Goal: Task Accomplishment & Management: Manage account settings

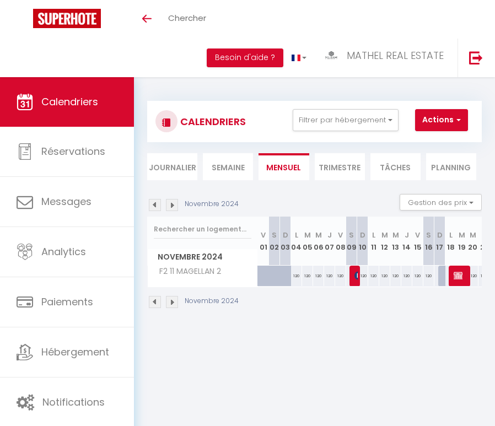
click at [168, 206] on img at bounding box center [172, 205] width 12 height 12
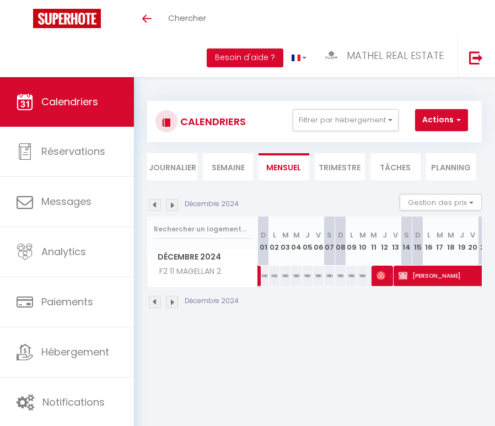
click at [168, 206] on img at bounding box center [172, 205] width 12 height 12
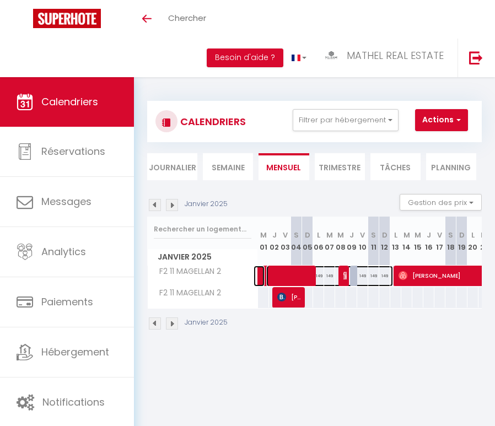
click at [300, 275] on span at bounding box center [329, 276] width 127 height 21
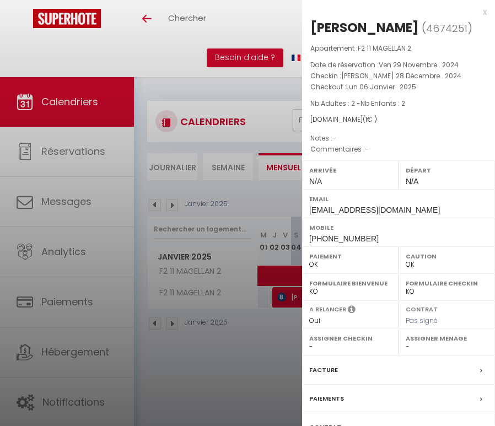
click at [278, 272] on div at bounding box center [247, 213] width 495 height 426
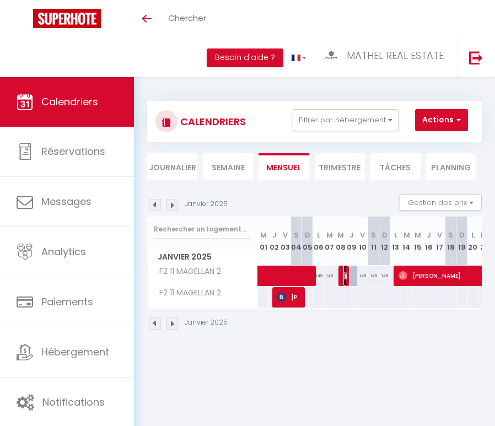
click at [344, 280] on span "INTERVENTION BALCON PAS DE MÉNAGE" at bounding box center [345, 275] width 4 height 21
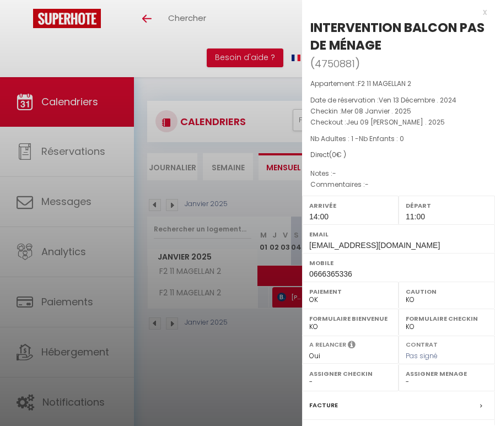
click at [344, 280] on div "Mobile 0666365336" at bounding box center [398, 267] width 193 height 29
click at [246, 218] on div at bounding box center [247, 213] width 495 height 426
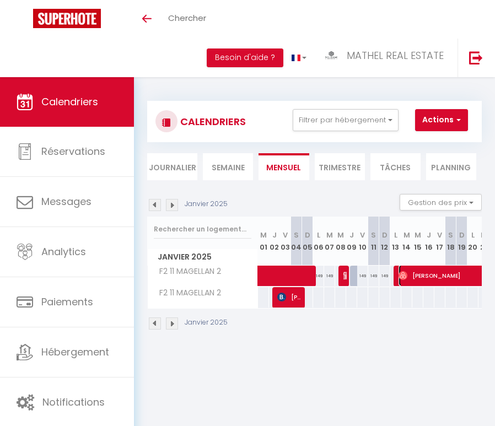
click at [408, 282] on span "[PERSON_NAME]" at bounding box center [493, 275] width 191 height 21
select select "OK"
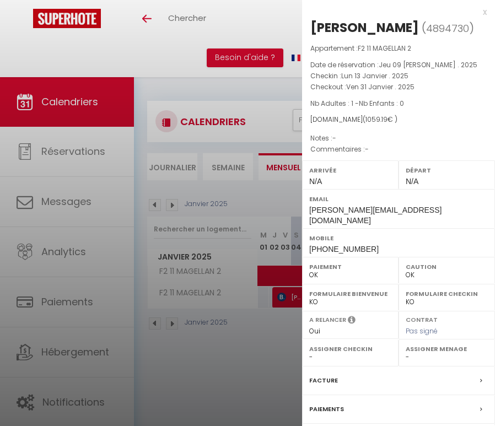
click at [247, 156] on div at bounding box center [247, 213] width 495 height 426
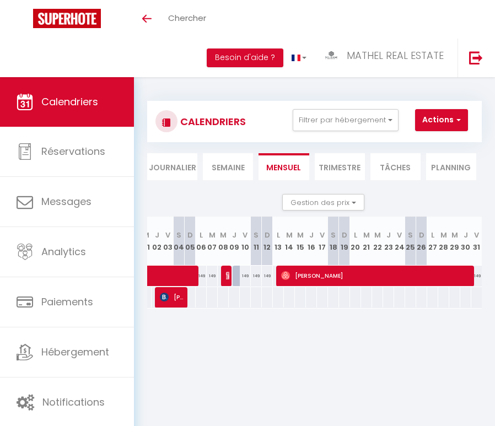
scroll to position [0, 18]
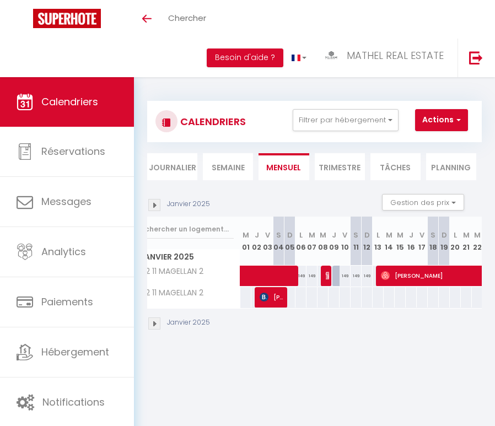
click at [157, 208] on img at bounding box center [154, 205] width 12 height 12
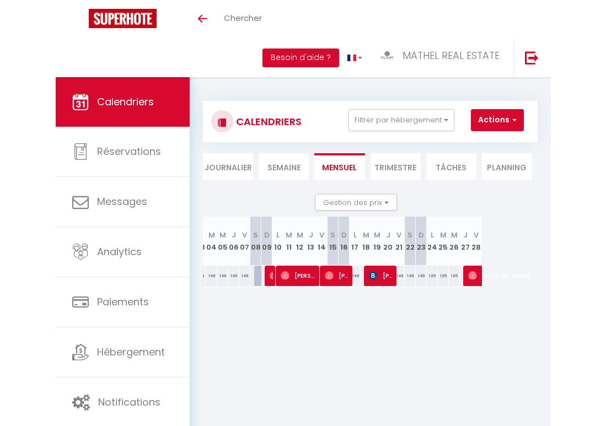
scroll to position [0, 145]
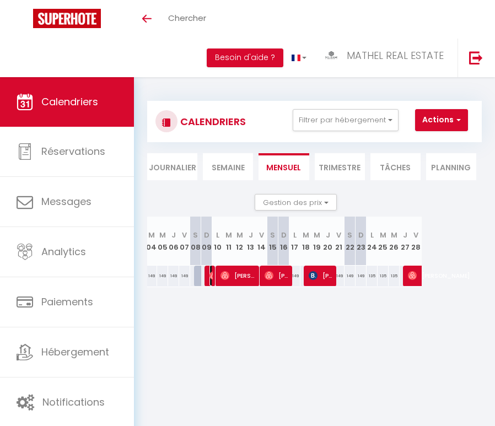
click at [211, 276] on img at bounding box center [213, 275] width 9 height 9
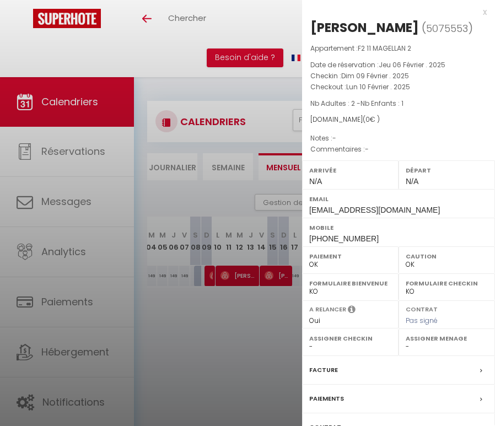
click at [211, 276] on div at bounding box center [247, 213] width 495 height 426
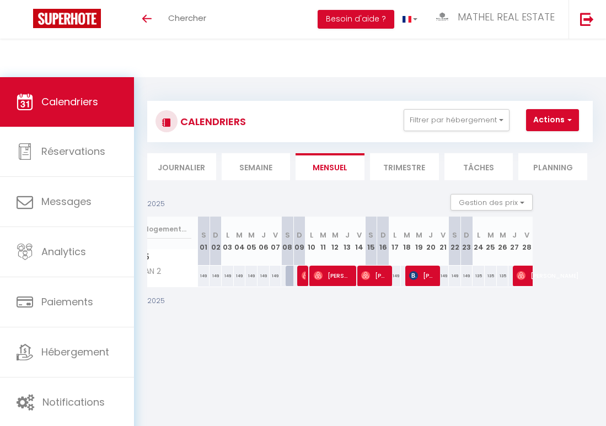
scroll to position [0, 60]
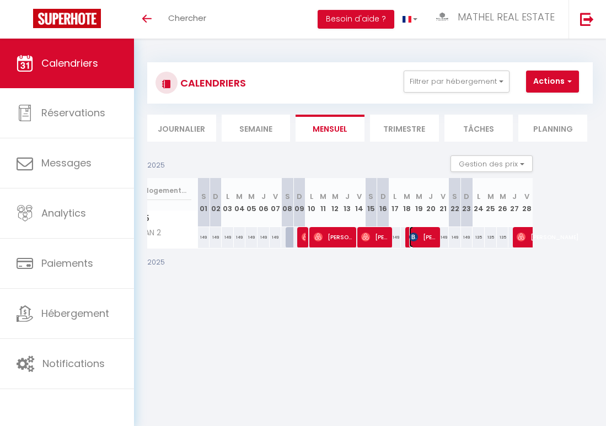
click at [413, 241] on span "[PERSON_NAME]" at bounding box center [423, 237] width 28 height 21
select select "KO"
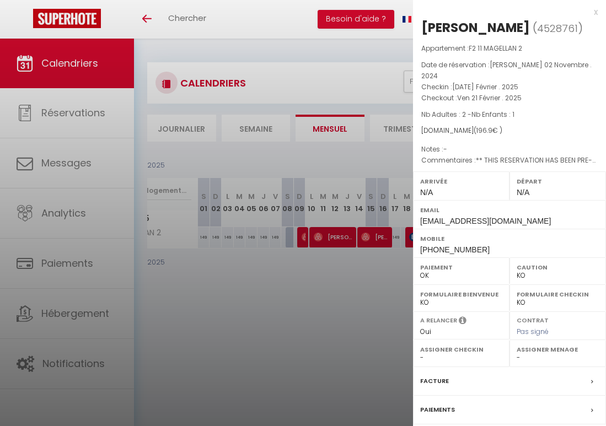
click at [410, 240] on div at bounding box center [303, 213] width 606 height 426
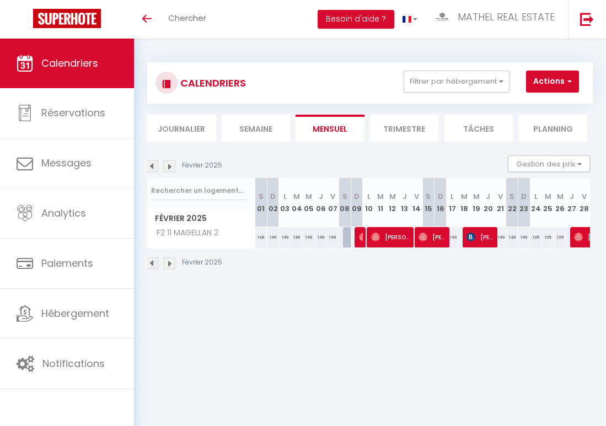
scroll to position [0, 0]
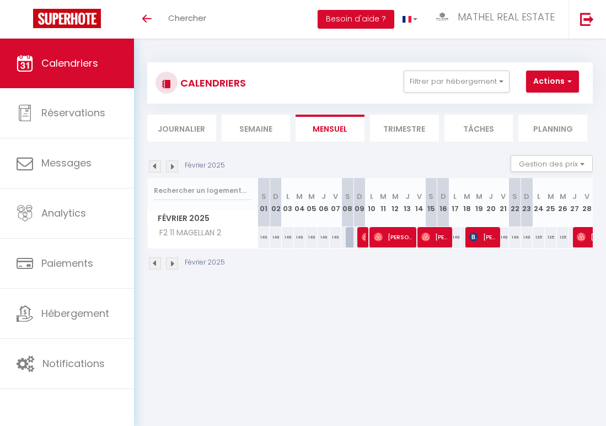
click at [173, 165] on img at bounding box center [172, 166] width 12 height 12
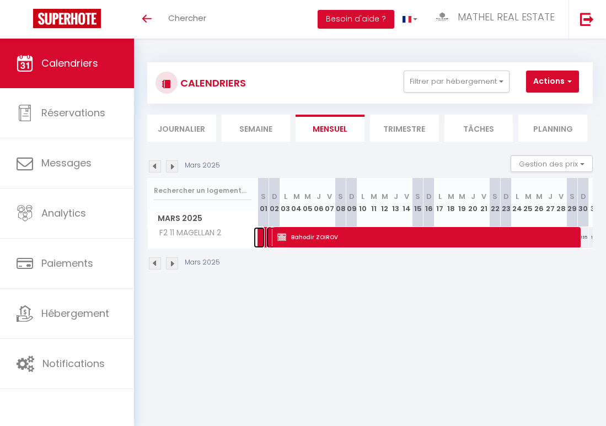
click at [266, 235] on span at bounding box center [278, 237] width 25 height 21
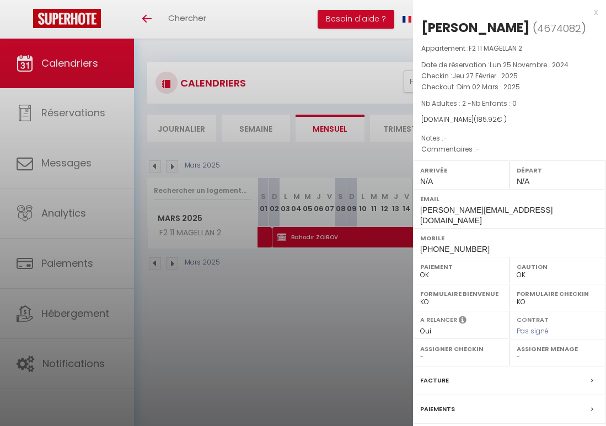
click at [390, 244] on div at bounding box center [303, 213] width 606 height 426
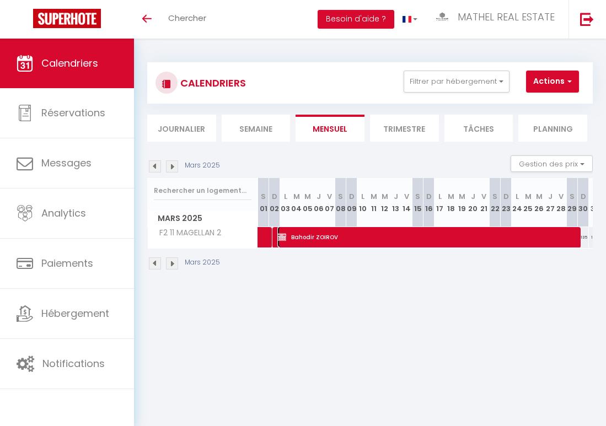
click at [374, 240] on span "Bahodir ZOIROV" at bounding box center [427, 237] width 301 height 21
select select "KO"
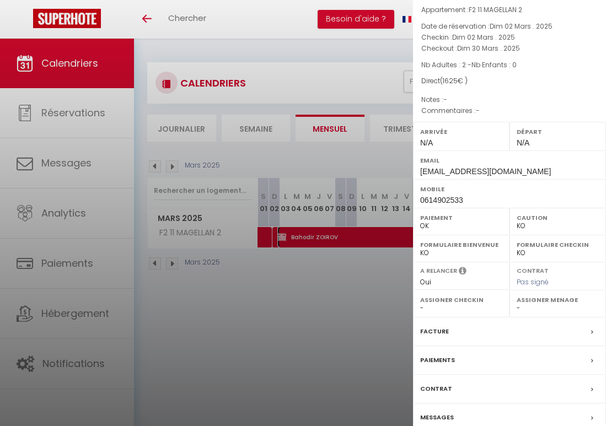
scroll to position [38, 0]
click at [253, 283] on div at bounding box center [303, 213] width 606 height 426
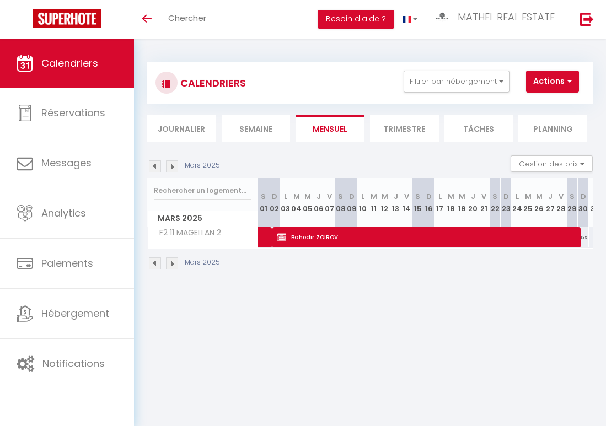
click at [174, 169] on img at bounding box center [172, 166] width 12 height 12
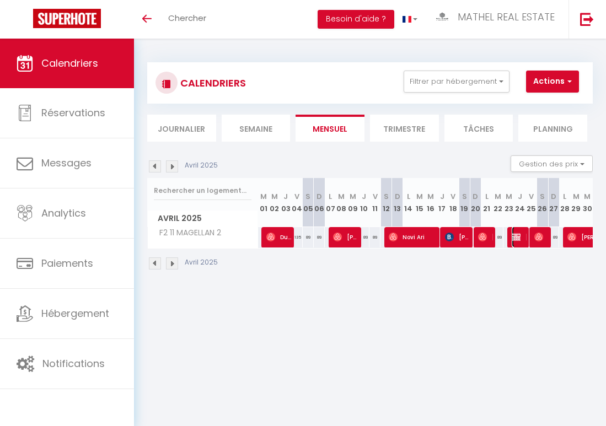
click at [494, 236] on img at bounding box center [515, 237] width 9 height 9
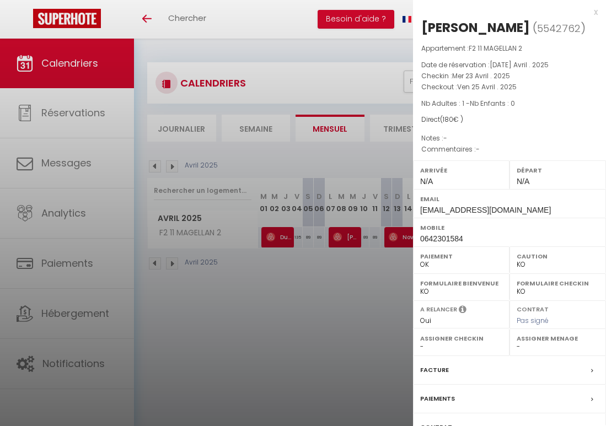
click at [332, 281] on div at bounding box center [303, 213] width 606 height 426
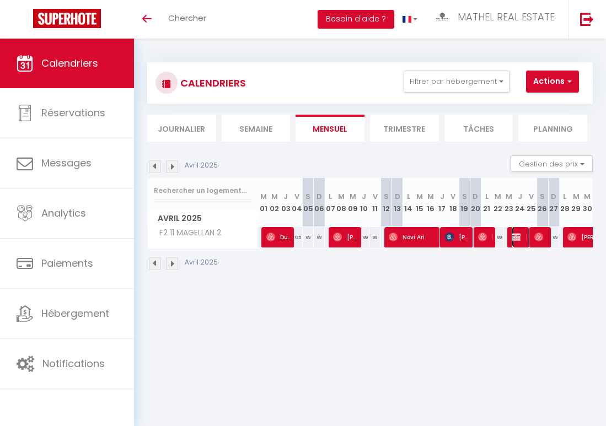
click at [494, 239] on img at bounding box center [515, 237] width 9 height 9
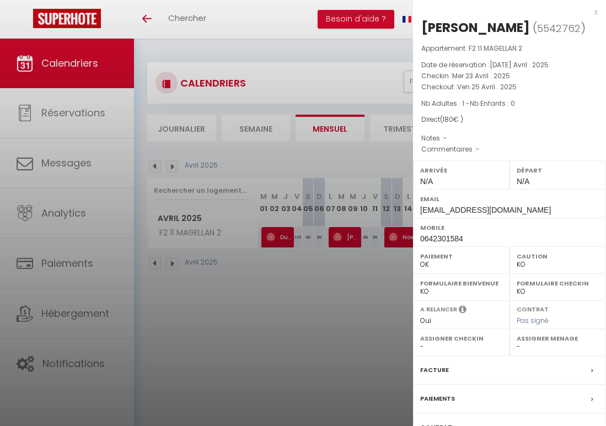
click at [354, 273] on div at bounding box center [303, 213] width 606 height 426
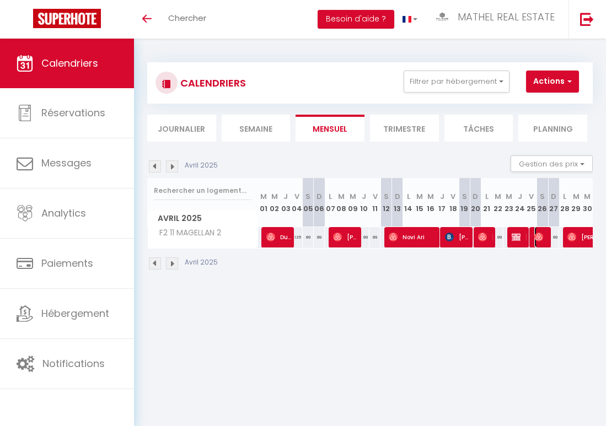
click at [494, 235] on span "[PERSON_NAME]" at bounding box center [541, 237] width 15 height 21
select select "OK"
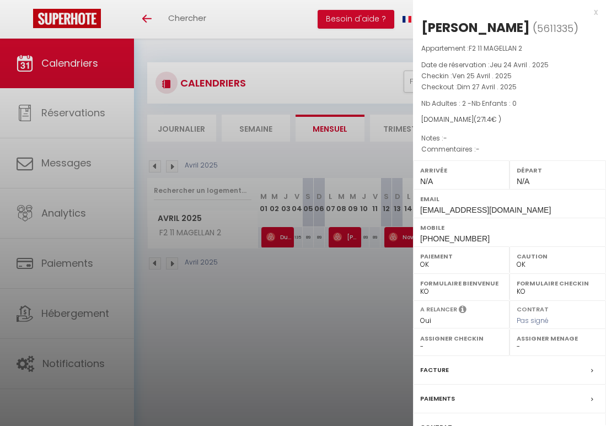
click at [362, 245] on div at bounding box center [303, 213] width 606 height 426
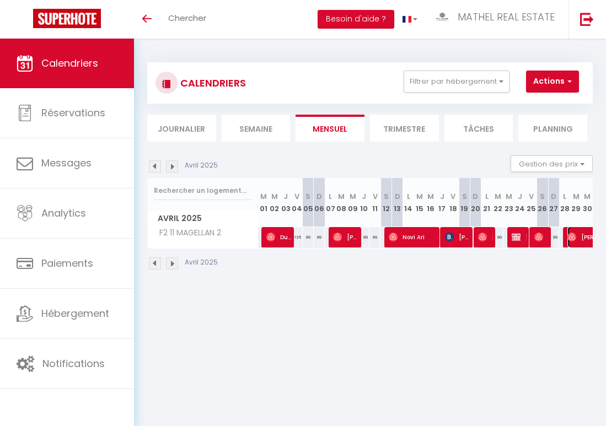
click at [494, 240] on span "[PERSON_NAME]" at bounding box center [617, 237] width 101 height 21
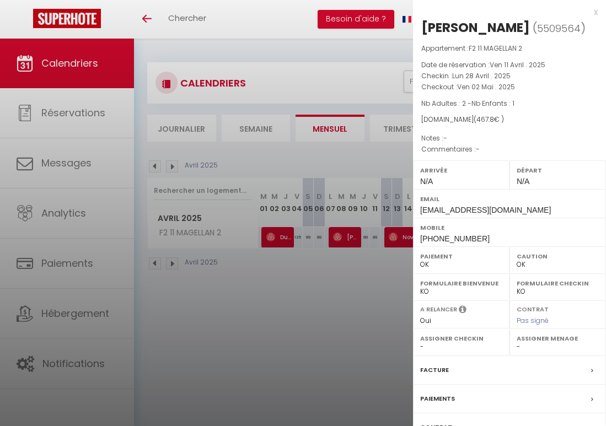
click at [472, 17] on div "x" at bounding box center [505, 12] width 185 height 13
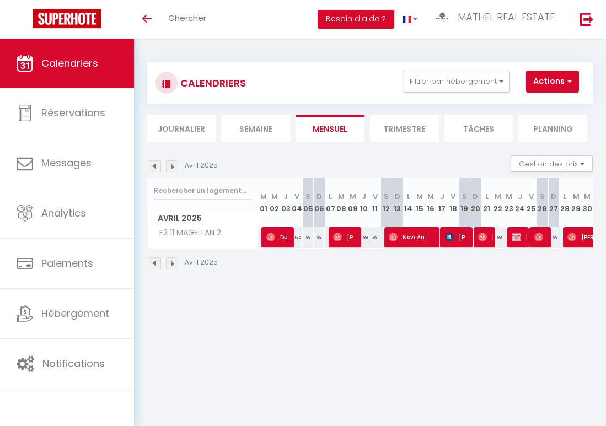
click at [172, 167] on img at bounding box center [172, 166] width 12 height 12
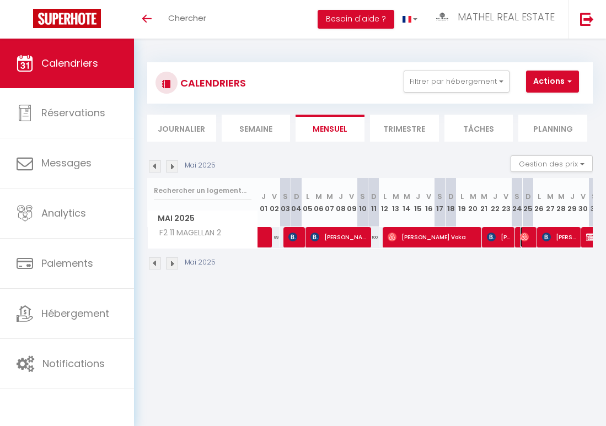
click at [494, 239] on img at bounding box center [524, 237] width 9 height 9
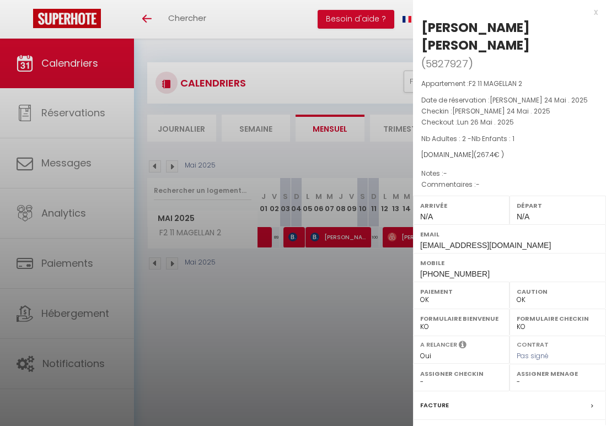
click at [320, 124] on div at bounding box center [303, 213] width 606 height 426
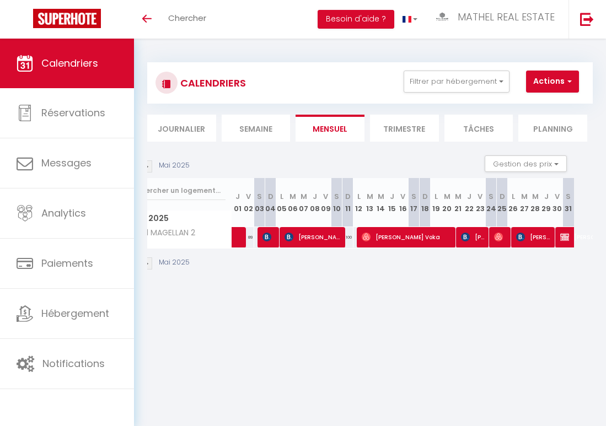
scroll to position [0, 30]
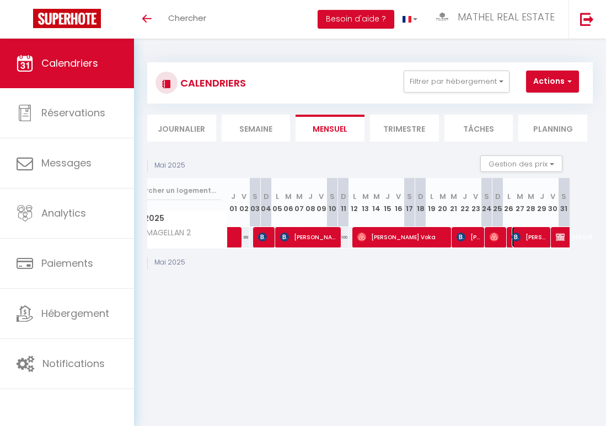
click at [494, 238] on span "[PERSON_NAME]" at bounding box center [529, 237] width 37 height 21
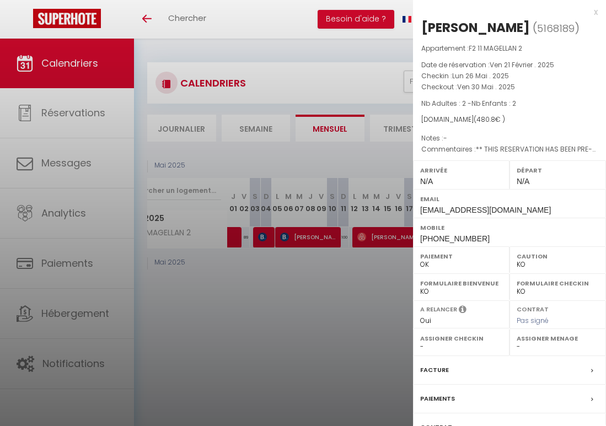
click at [298, 261] on div at bounding box center [303, 213] width 606 height 426
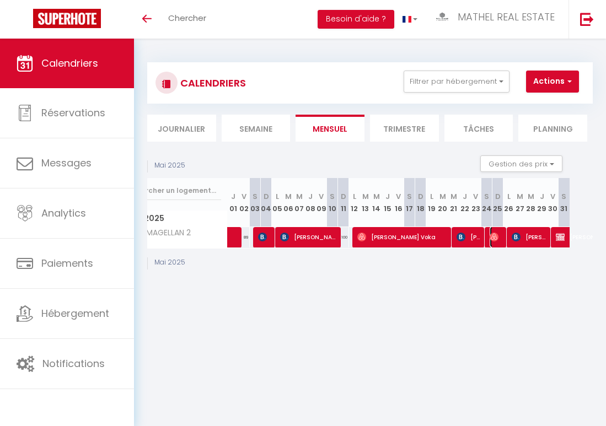
click at [494, 239] on img at bounding box center [493, 237] width 9 height 9
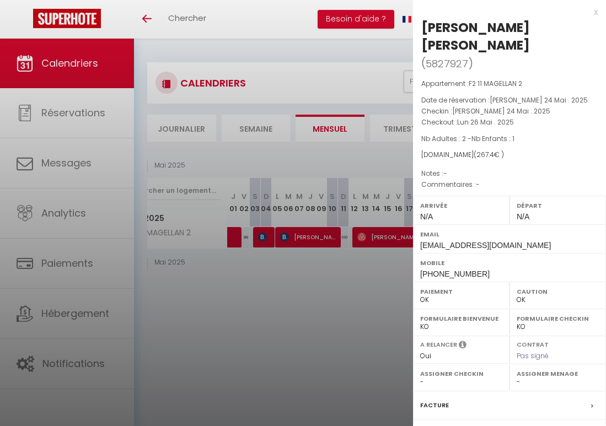
click at [367, 247] on div at bounding box center [303, 213] width 606 height 426
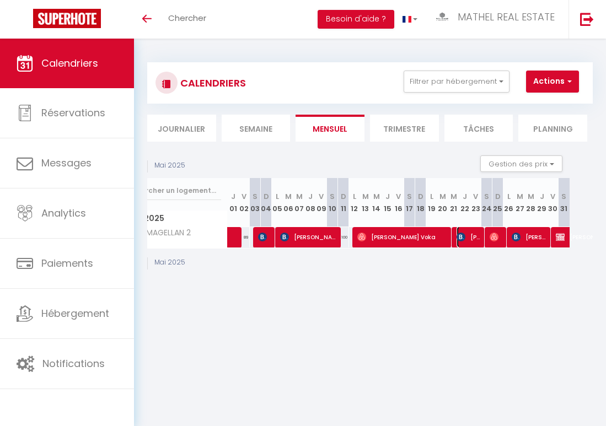
click at [465, 236] on img at bounding box center [460, 237] width 9 height 9
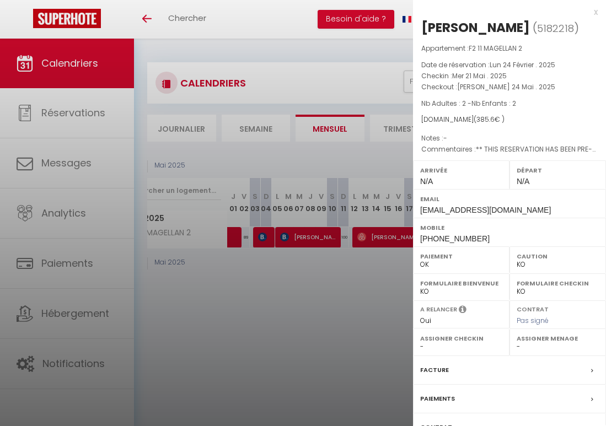
click at [320, 272] on div at bounding box center [303, 213] width 606 height 426
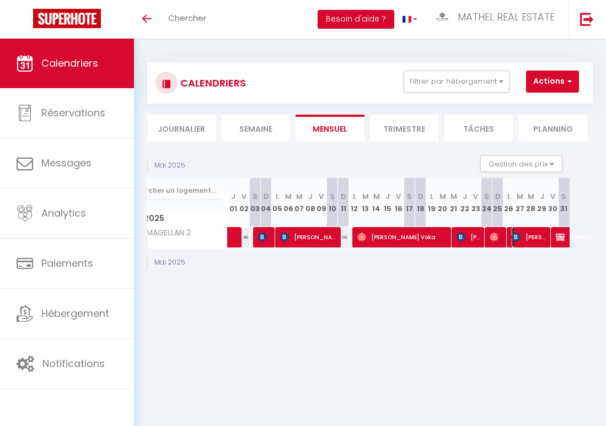
click at [494, 236] on span "[PERSON_NAME]" at bounding box center [529, 237] width 37 height 21
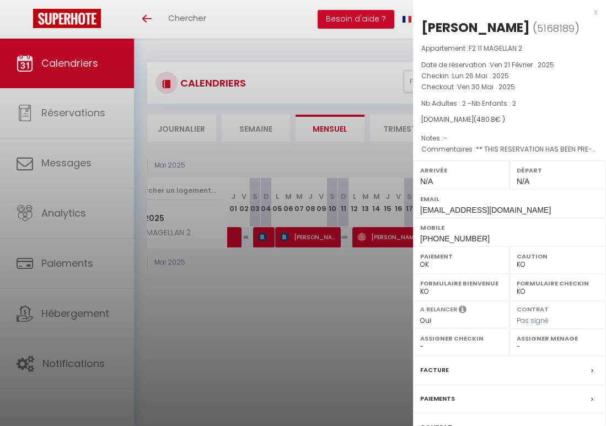
click at [275, 300] on div at bounding box center [303, 213] width 606 height 426
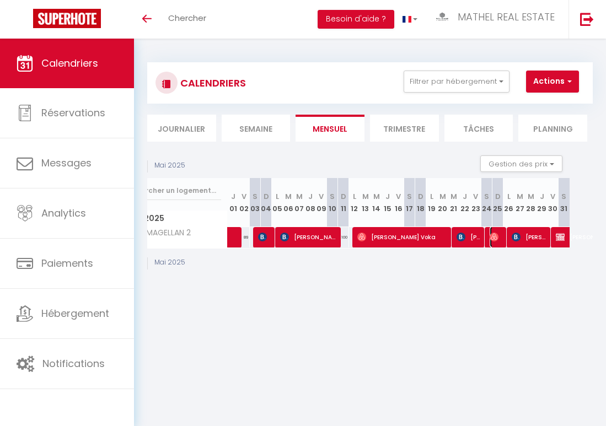
click at [494, 239] on img at bounding box center [493, 237] width 9 height 9
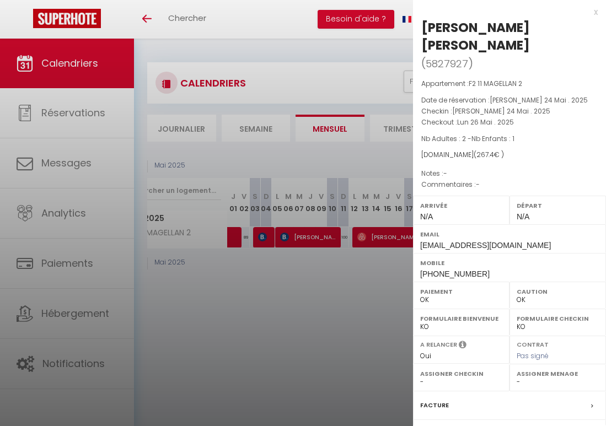
click at [289, 277] on div at bounding box center [303, 213] width 606 height 426
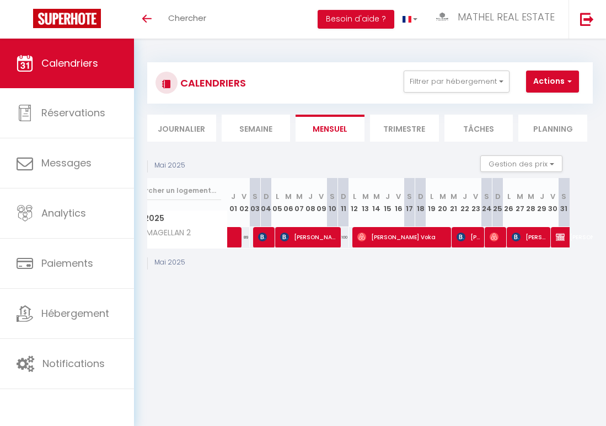
click at [494, 264] on div "CALENDRIERS Filtrer par hébergement Tous F2 2 LAMÉ F3 25 SCANDINAVES F2 6 [PERS…" at bounding box center [370, 167] width 472 height 256
click at [470, 238] on span "[PERSON_NAME]" at bounding box center [469, 237] width 26 height 21
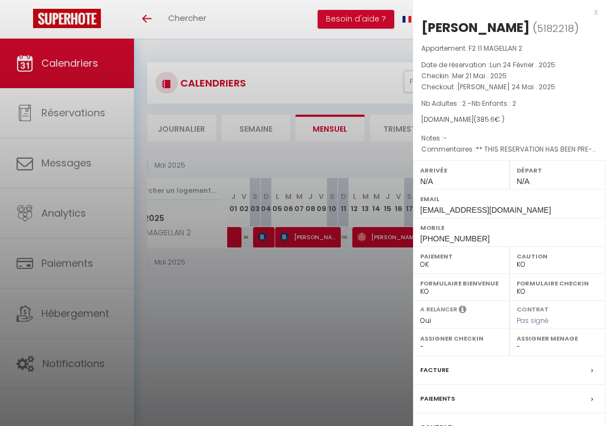
click at [347, 259] on div at bounding box center [303, 213] width 606 height 426
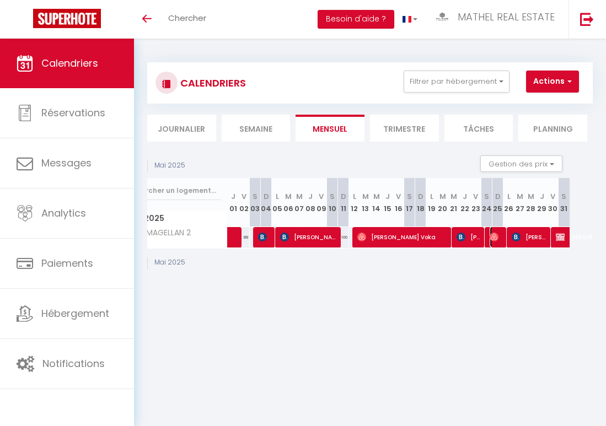
click at [494, 235] on img at bounding box center [493, 237] width 9 height 9
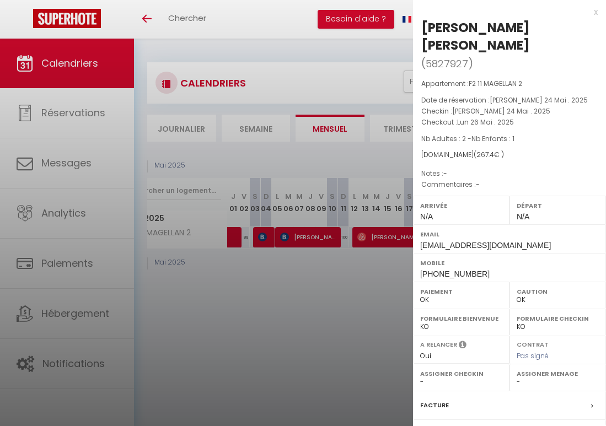
click at [301, 188] on div at bounding box center [303, 213] width 606 height 426
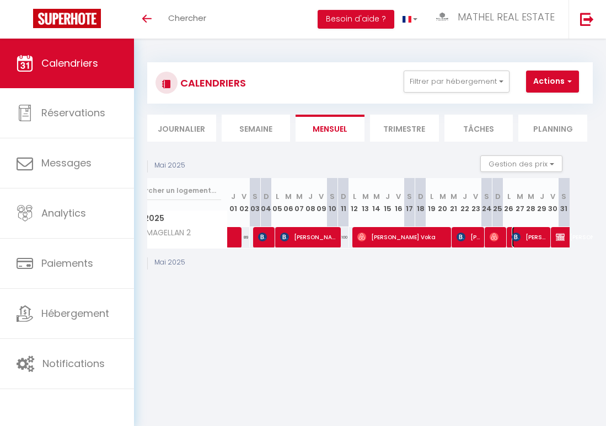
click at [494, 236] on span "[PERSON_NAME]" at bounding box center [529, 237] width 37 height 21
select select "KO"
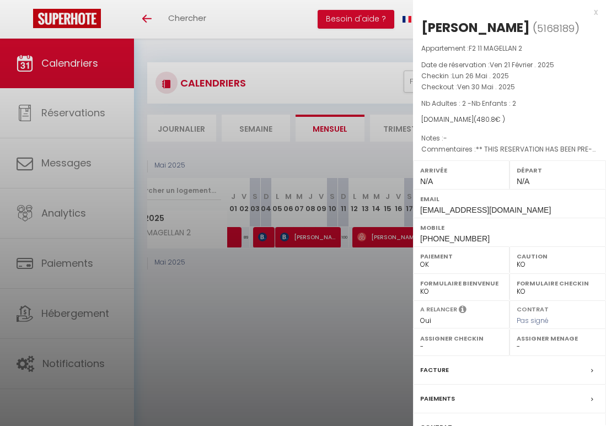
click at [367, 59] on div at bounding box center [303, 213] width 606 height 426
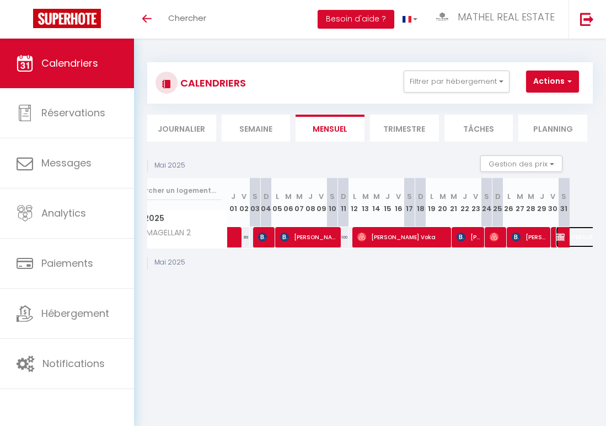
click at [494, 240] on span "[PERSON_NAME]" at bounding box center [581, 237] width 51 height 21
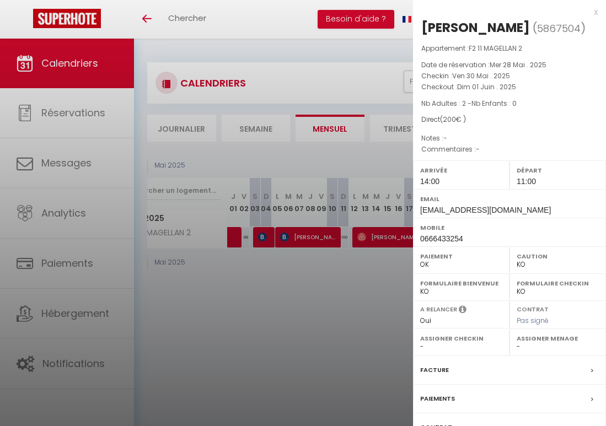
click at [281, 287] on div at bounding box center [303, 213] width 606 height 426
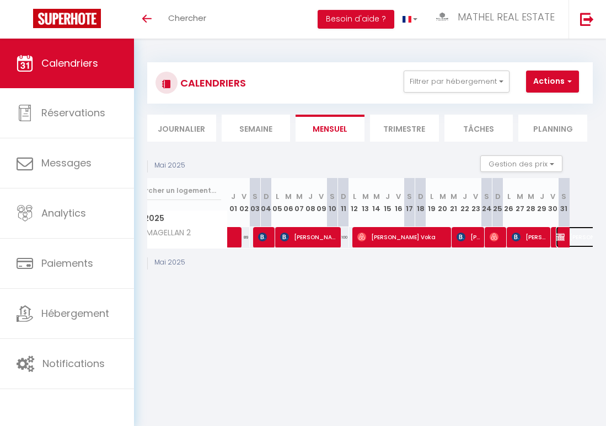
click at [494, 240] on img at bounding box center [560, 237] width 9 height 9
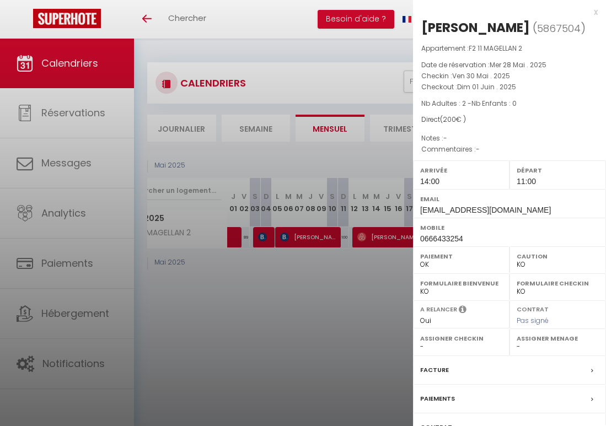
click at [331, 254] on div at bounding box center [303, 213] width 606 height 426
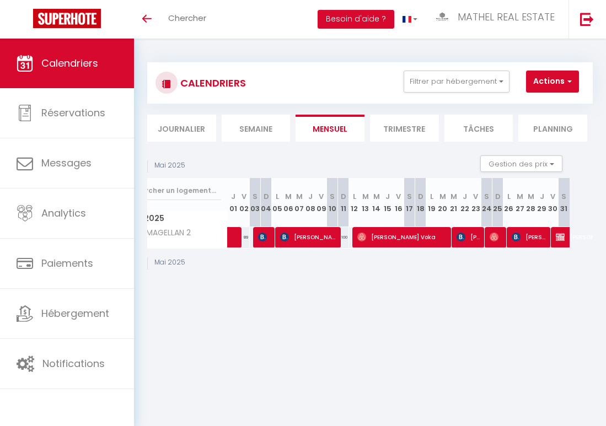
scroll to position [0, 0]
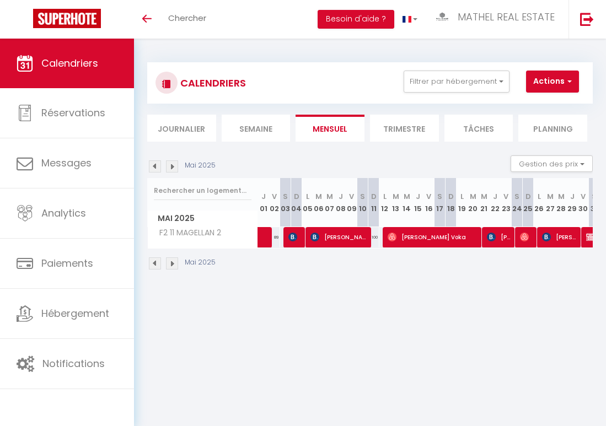
click at [173, 167] on img at bounding box center [172, 166] width 12 height 12
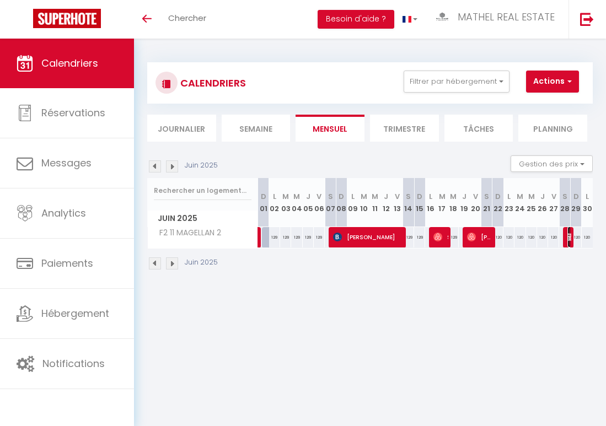
click at [494, 236] on img at bounding box center [571, 237] width 9 height 9
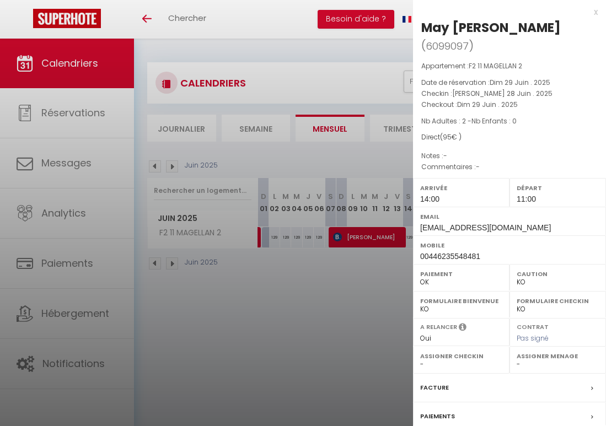
click at [332, 271] on div at bounding box center [303, 213] width 606 height 426
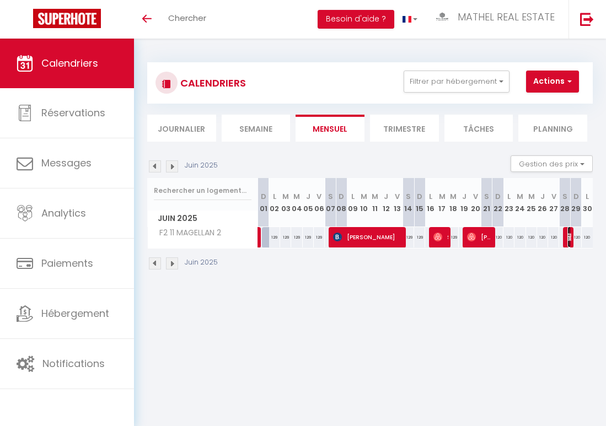
click at [494, 239] on img at bounding box center [571, 237] width 9 height 9
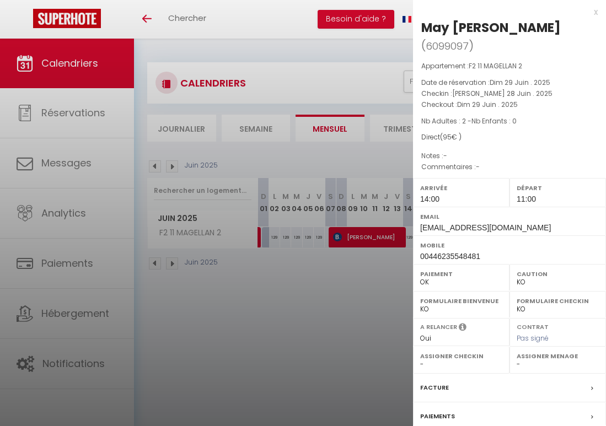
scroll to position [88, 0]
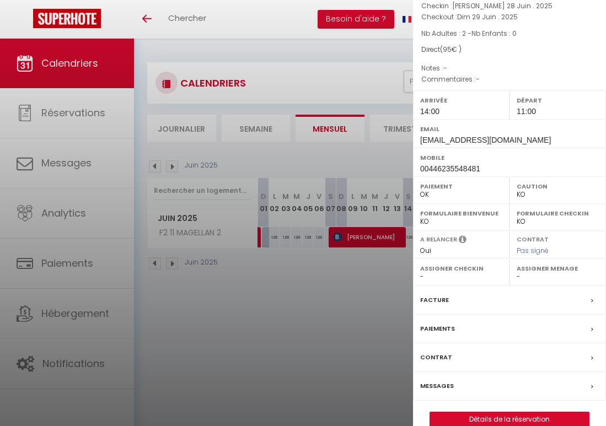
click at [321, 210] on div at bounding box center [303, 213] width 606 height 426
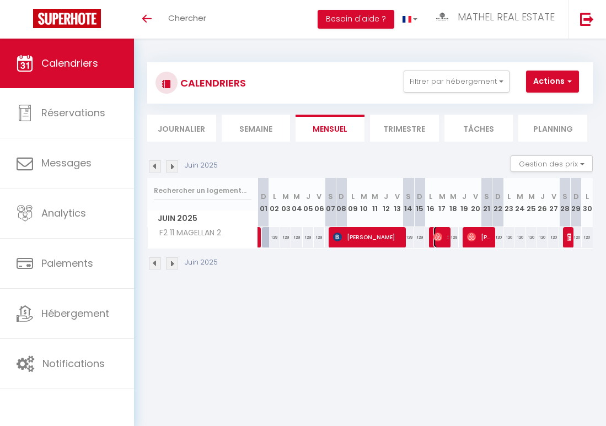
click at [439, 239] on img at bounding box center [437, 237] width 9 height 9
select select "OK"
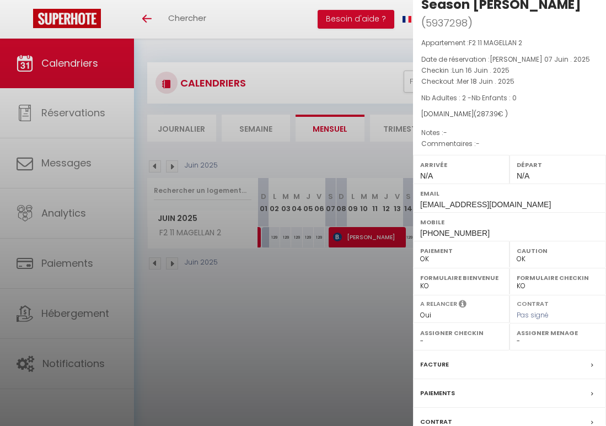
scroll to position [0, 0]
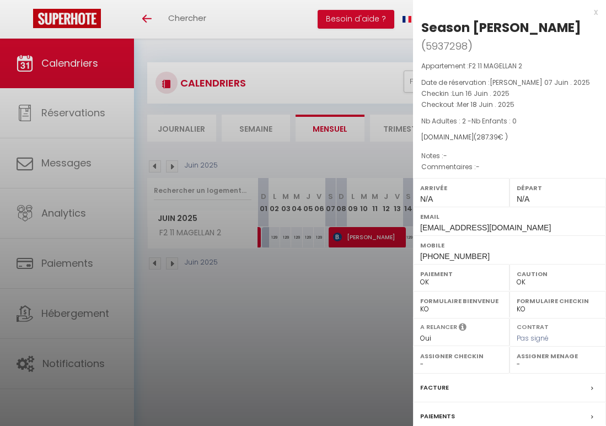
click at [334, 304] on div at bounding box center [303, 213] width 606 height 426
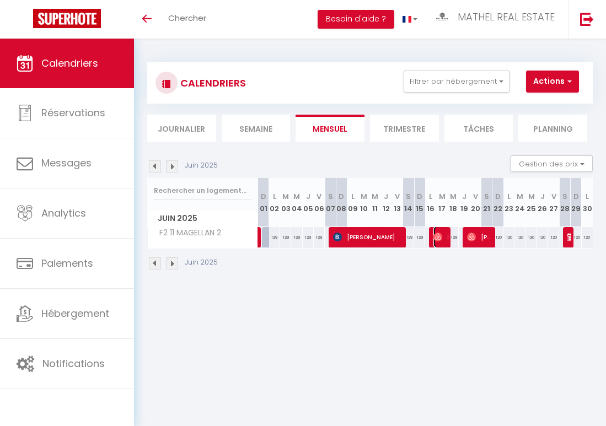
click at [441, 231] on span "Season [PERSON_NAME]" at bounding box center [440, 237] width 15 height 21
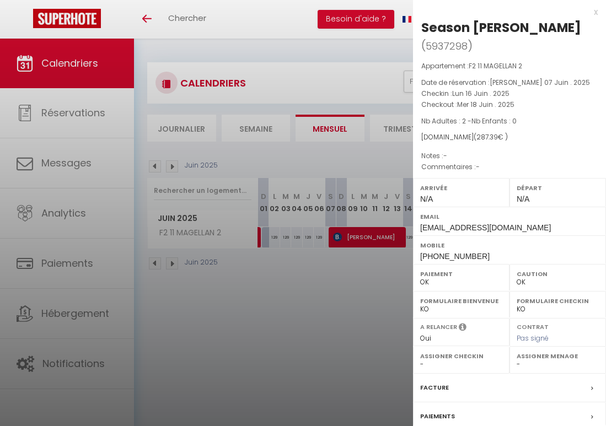
click at [288, 253] on div at bounding box center [303, 213] width 606 height 426
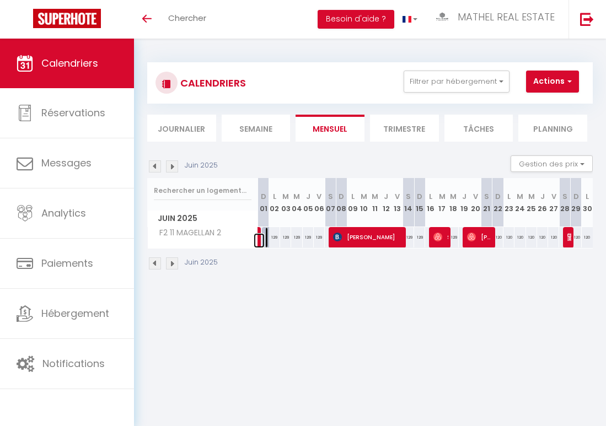
click at [259, 238] on link at bounding box center [259, 240] width 11 height 15
type input "129"
type input "Dim 01 Juin 2025"
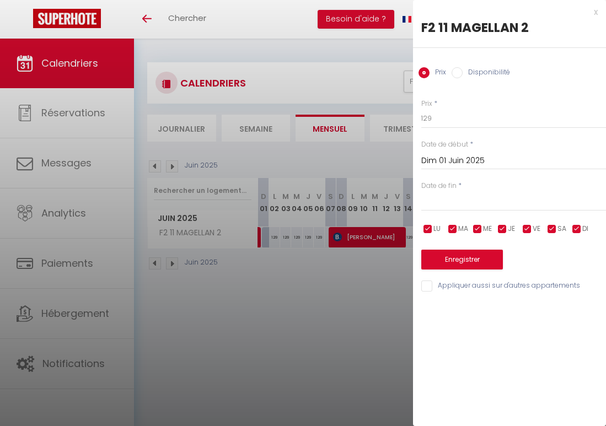
click at [274, 275] on div at bounding box center [303, 213] width 606 height 426
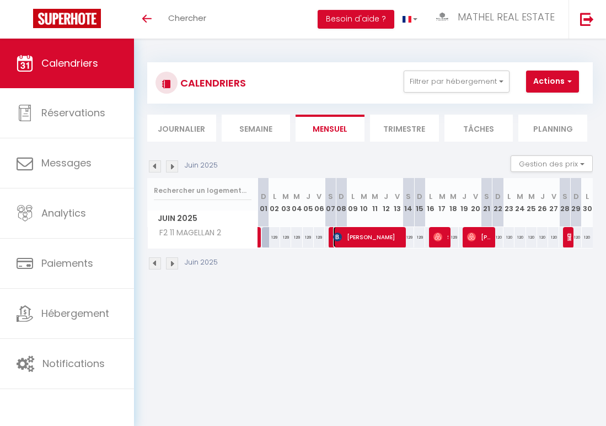
click at [365, 239] on span "[PERSON_NAME]" at bounding box center [368, 237] width 70 height 21
select select "KO"
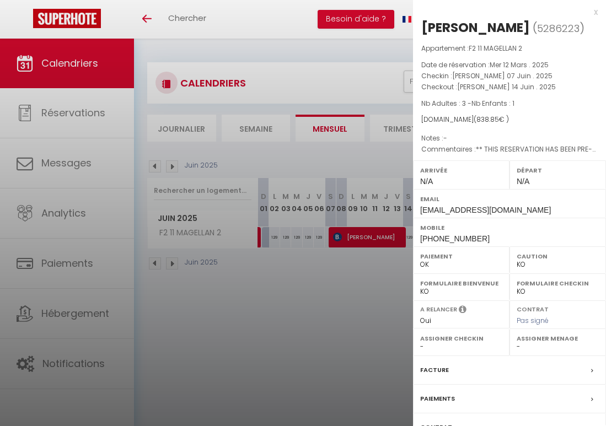
click at [365, 234] on div at bounding box center [303, 213] width 606 height 426
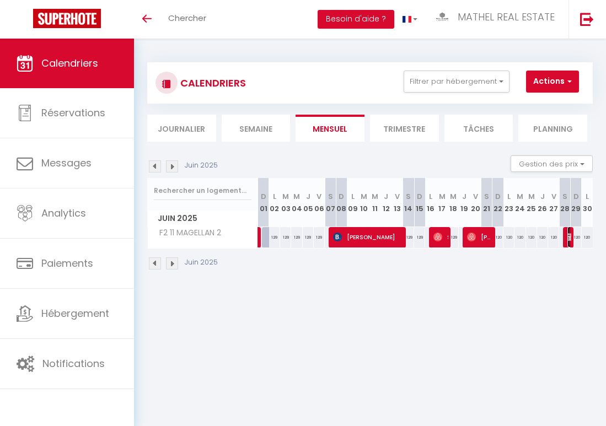
click at [494, 241] on img at bounding box center [571, 237] width 9 height 9
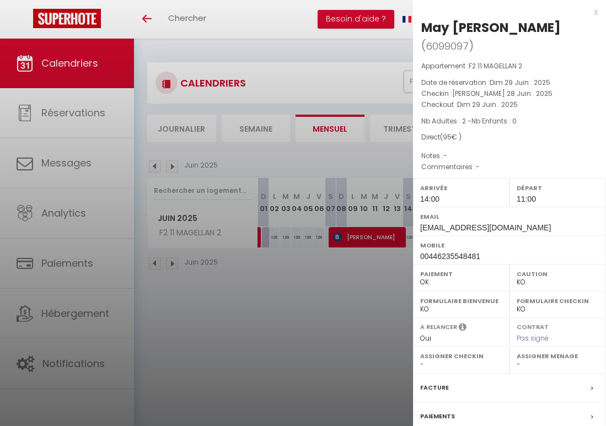
click at [373, 277] on div at bounding box center [303, 213] width 606 height 426
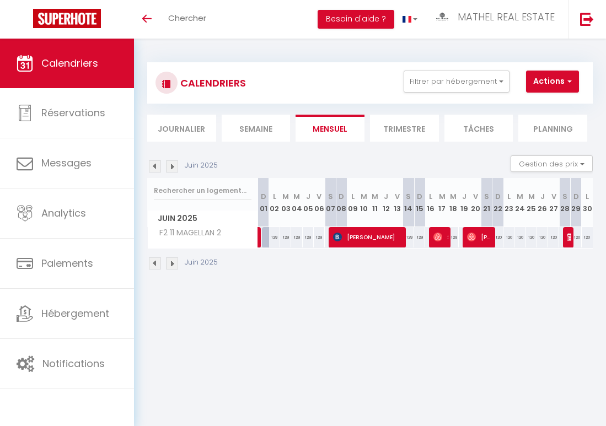
click at [175, 165] on img at bounding box center [172, 166] width 12 height 12
select select "KO"
select select "0"
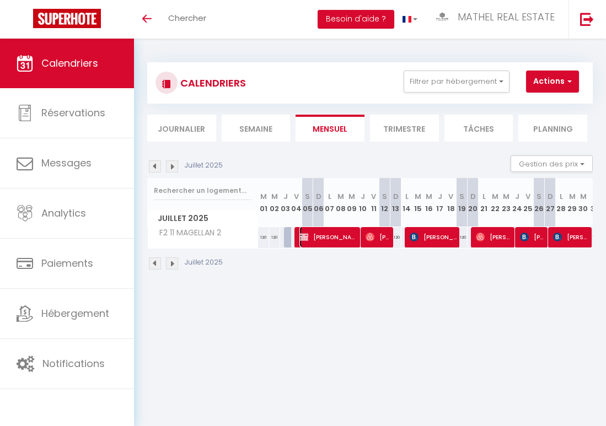
click at [327, 236] on span "[PERSON_NAME]" at bounding box center [328, 237] width 59 height 21
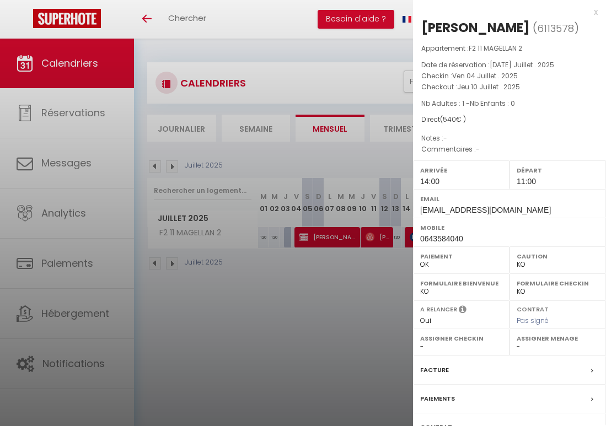
click at [357, 258] on div at bounding box center [303, 213] width 606 height 426
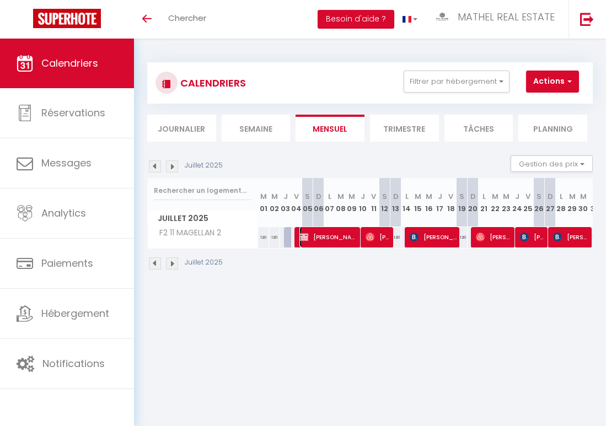
click at [335, 233] on span "[PERSON_NAME]" at bounding box center [328, 237] width 59 height 21
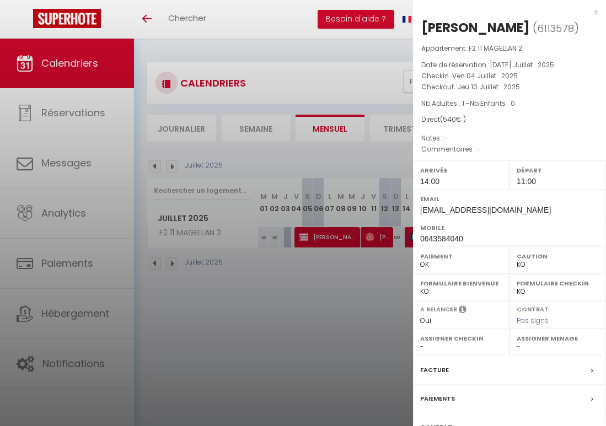
click at [297, 259] on div at bounding box center [303, 213] width 606 height 426
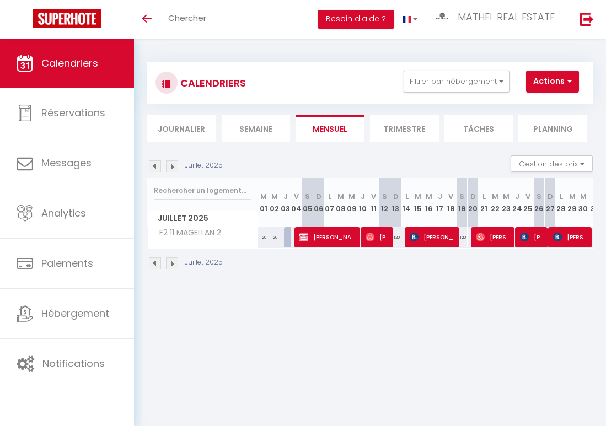
scroll to position [0, 2]
click at [155, 166] on img at bounding box center [153, 166] width 12 height 12
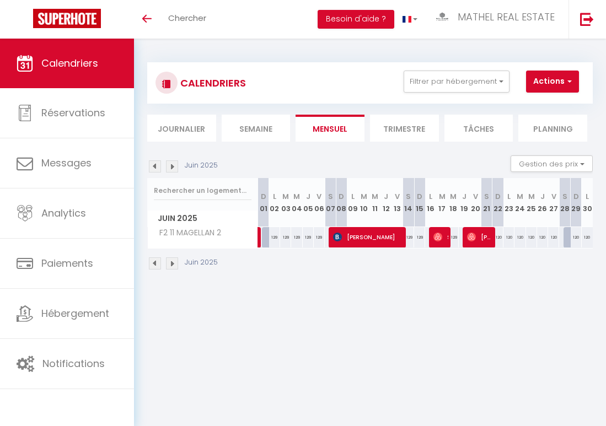
click at [168, 163] on img at bounding box center [172, 166] width 12 height 12
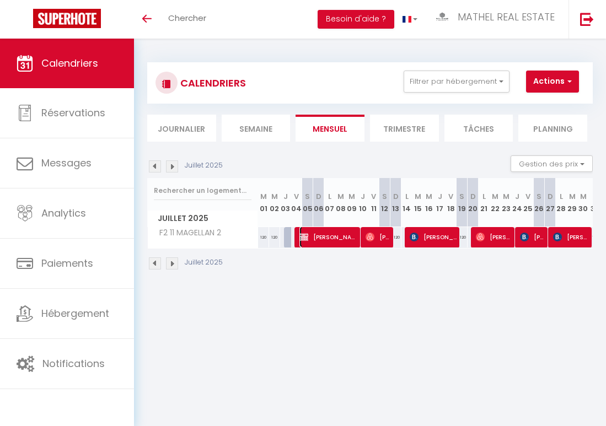
click at [337, 237] on span "[PERSON_NAME]" at bounding box center [328, 237] width 59 height 21
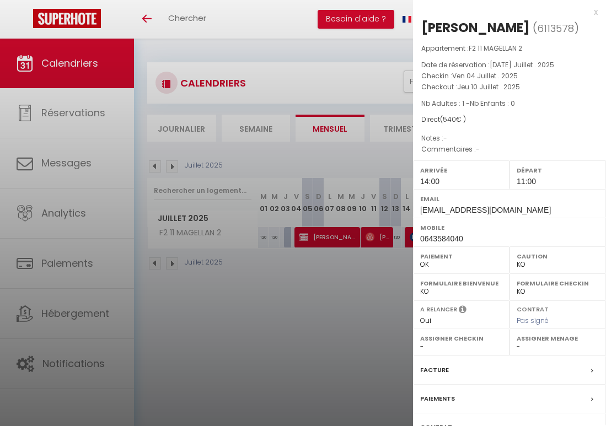
click at [337, 237] on div at bounding box center [303, 213] width 606 height 426
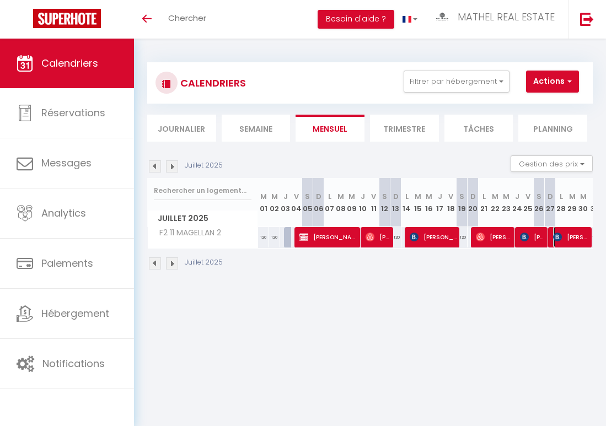
click at [494, 238] on img at bounding box center [557, 237] width 9 height 9
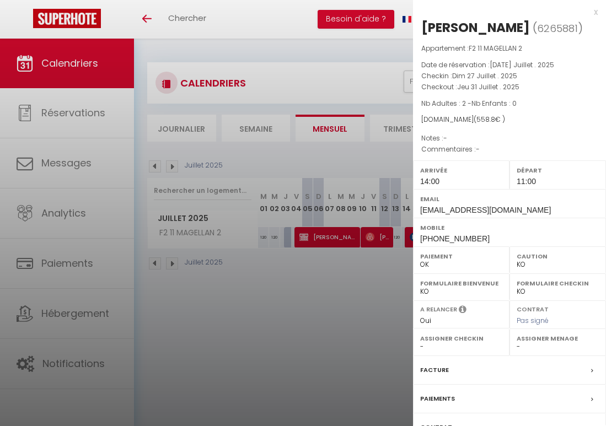
click at [346, 238] on div at bounding box center [303, 213] width 606 height 426
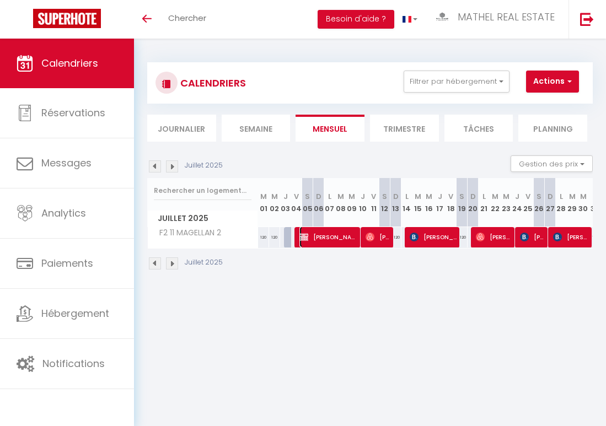
click at [336, 238] on span "[PERSON_NAME]" at bounding box center [328, 237] width 59 height 21
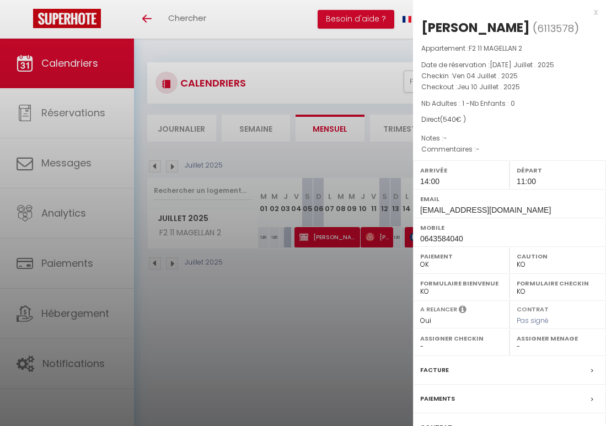
click at [335, 249] on div at bounding box center [303, 213] width 606 height 426
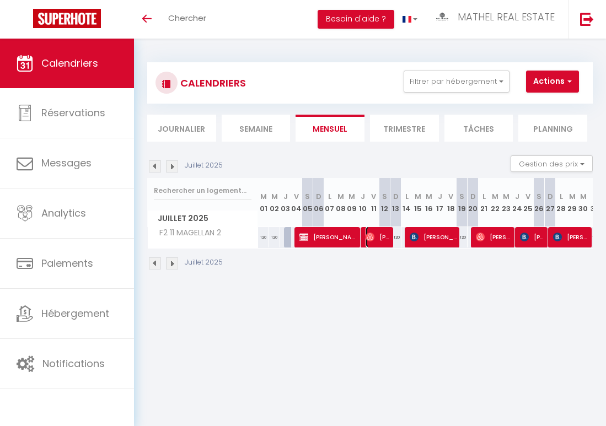
click at [385, 237] on span "[PERSON_NAME]" at bounding box center [378, 237] width 26 height 21
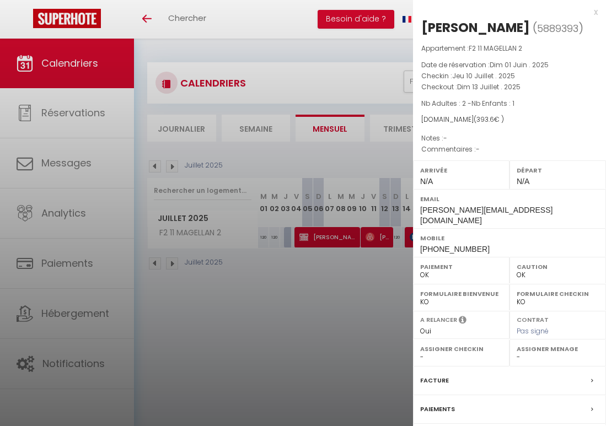
click at [494, 21] on div "[PERSON_NAME]" at bounding box center [475, 28] width 109 height 18
copy div "[PERSON_NAME]"
click at [362, 267] on div at bounding box center [303, 213] width 606 height 426
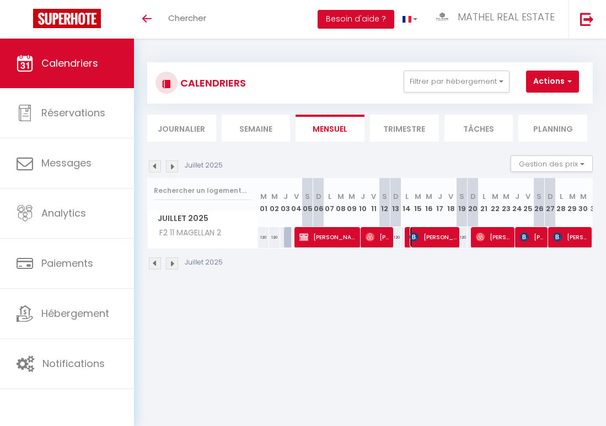
click at [431, 239] on span "[PERSON_NAME]" at bounding box center [434, 237] width 48 height 21
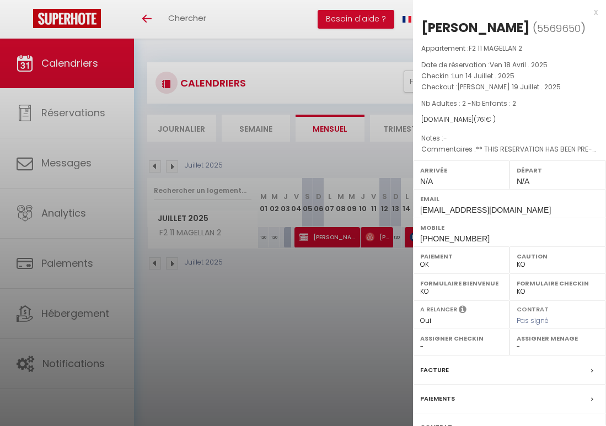
click at [473, 24] on div "[PERSON_NAME]" at bounding box center [475, 28] width 109 height 18
copy div "[PERSON_NAME]"
click at [298, 236] on div at bounding box center [303, 213] width 606 height 426
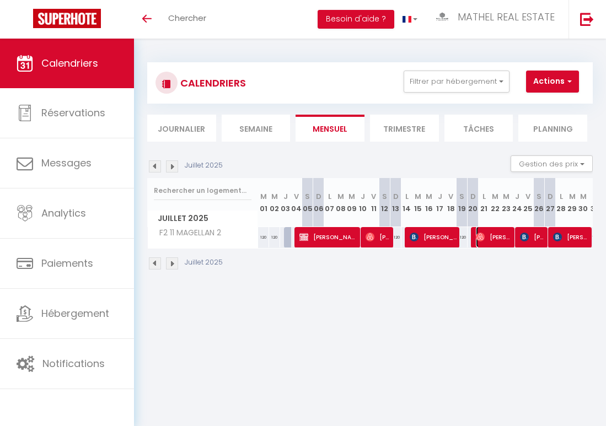
click at [494, 236] on span "[PERSON_NAME]" at bounding box center [494, 237] width 37 height 21
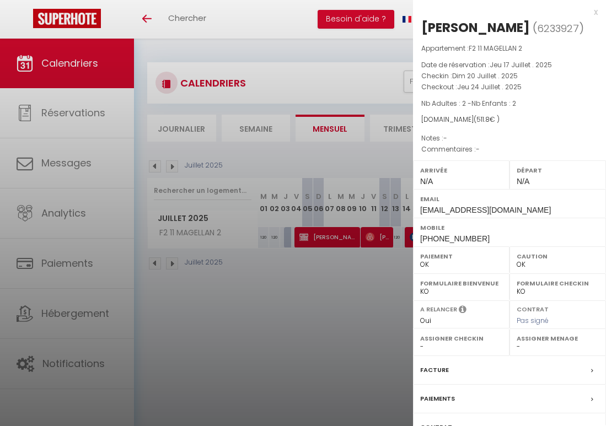
click at [494, 30] on div "[PERSON_NAME]" at bounding box center [475, 28] width 109 height 18
copy div "[PERSON_NAME]"
click at [333, 281] on div at bounding box center [303, 213] width 606 height 426
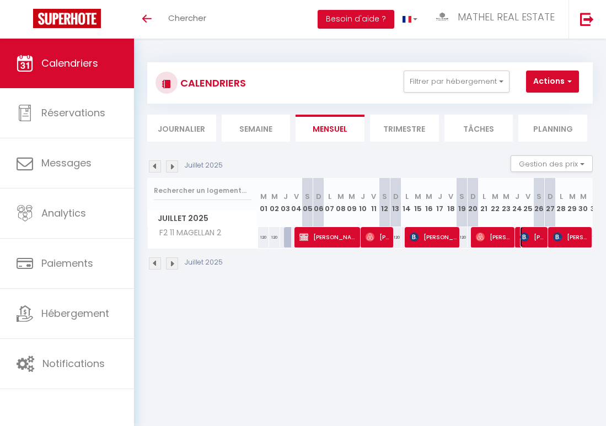
click at [494, 234] on img at bounding box center [524, 237] width 9 height 9
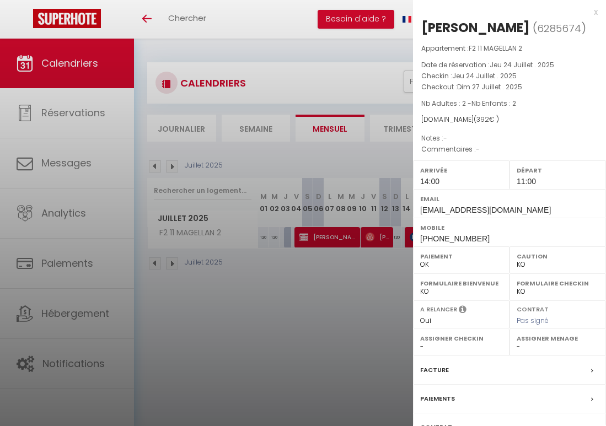
click at [494, 25] on div "[PERSON_NAME]" at bounding box center [475, 28] width 109 height 18
copy div "[PERSON_NAME]"
click at [360, 272] on div at bounding box center [303, 213] width 606 height 426
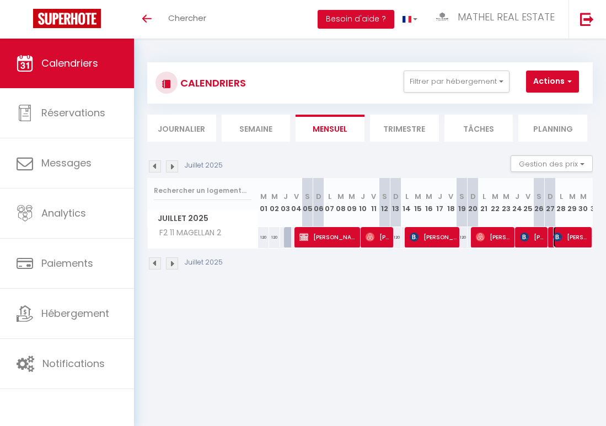
click at [494, 239] on span "[PERSON_NAME]" at bounding box center [571, 237] width 37 height 21
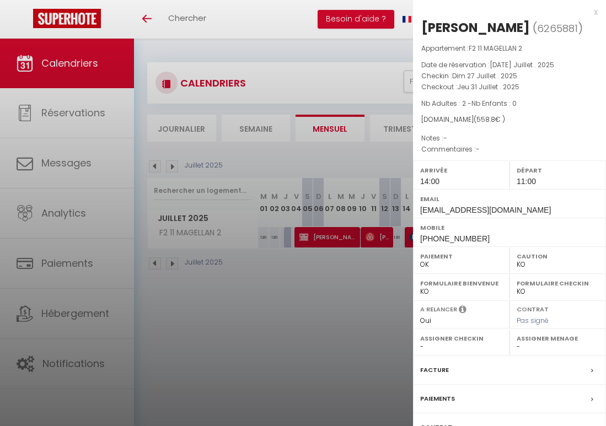
click at [489, 30] on div "[PERSON_NAME]" at bounding box center [475, 28] width 109 height 18
copy div "Stegeran"
click at [330, 243] on div at bounding box center [303, 213] width 606 height 426
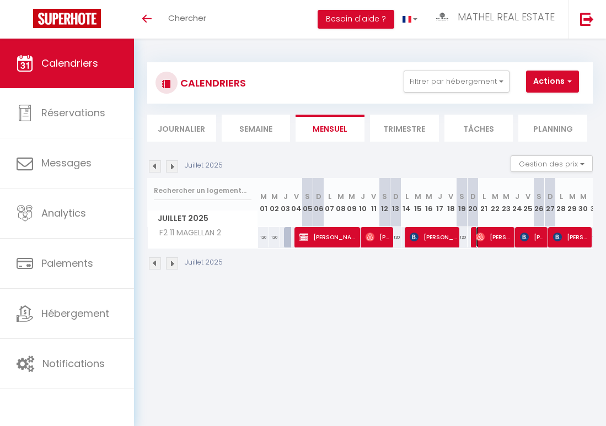
click at [494, 241] on span "[PERSON_NAME]" at bounding box center [494, 237] width 37 height 21
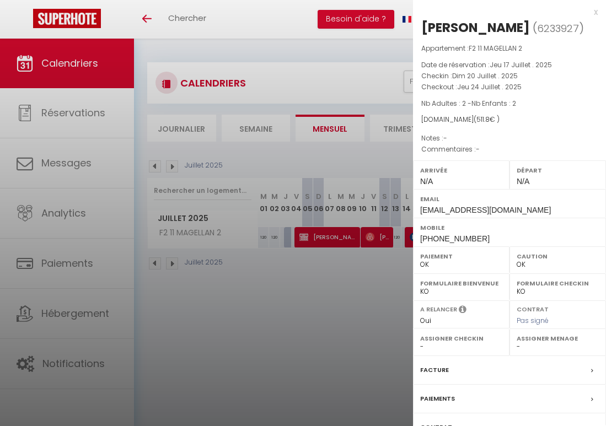
click at [321, 292] on div at bounding box center [303, 213] width 606 height 426
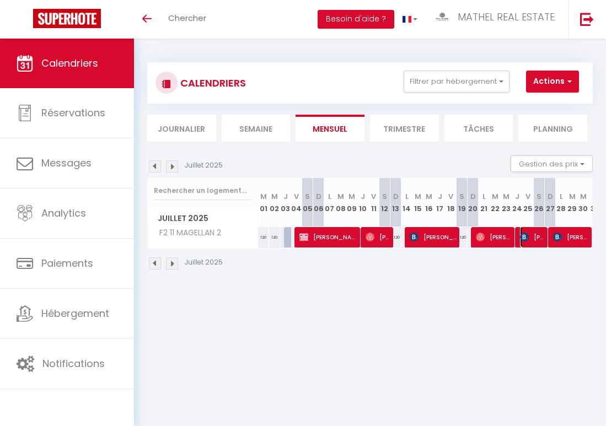
click at [494, 234] on span "[PERSON_NAME]" at bounding box center [533, 237] width 26 height 21
select select "KO"
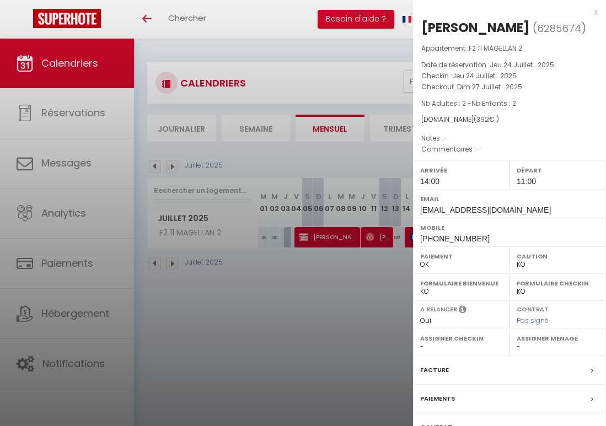
click at [311, 306] on div at bounding box center [303, 213] width 606 height 426
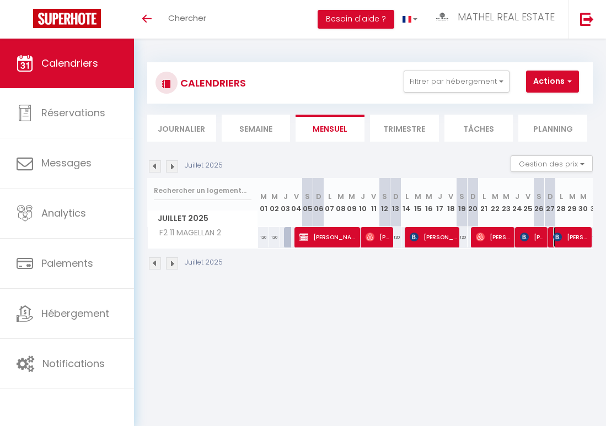
click at [494, 241] on span "[PERSON_NAME]" at bounding box center [571, 237] width 37 height 21
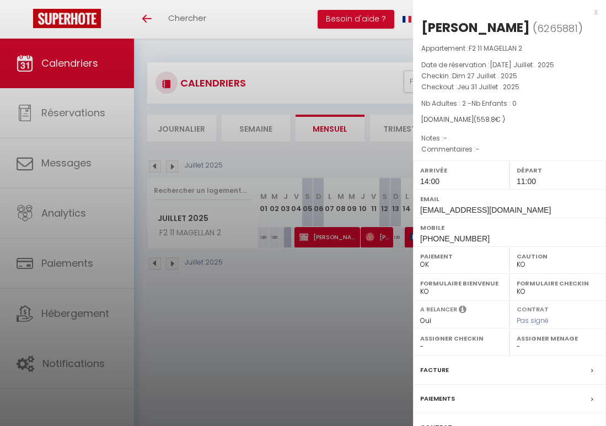
click at [319, 316] on div at bounding box center [303, 213] width 606 height 426
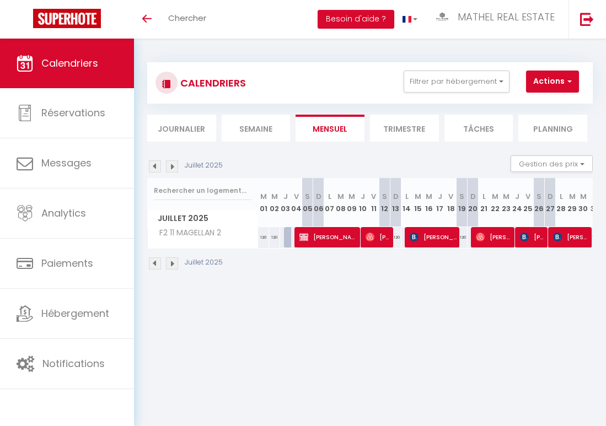
scroll to position [0, 7]
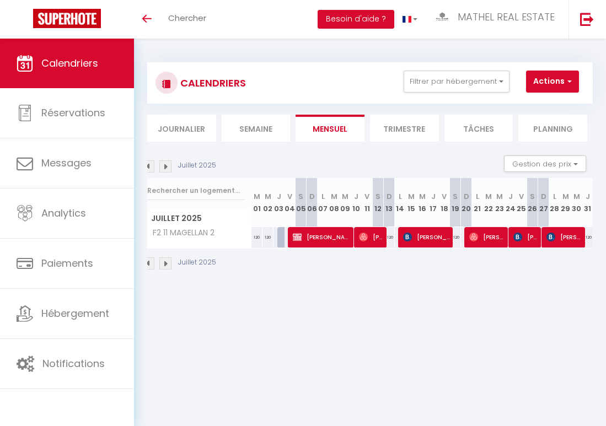
click at [163, 165] on img at bounding box center [165, 166] width 12 height 12
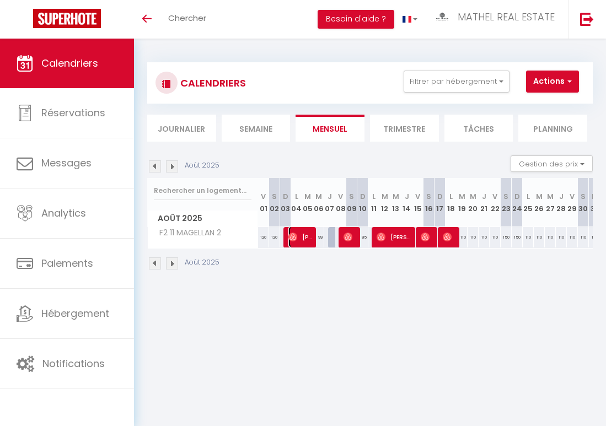
click at [295, 242] on span "[PERSON_NAME] &" at bounding box center [301, 237] width 26 height 21
select select "OK"
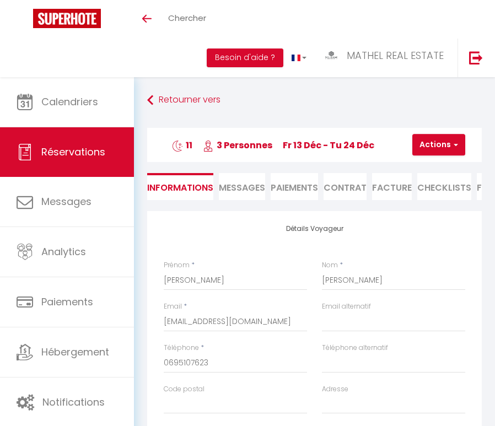
select select "AE"
select select "52918"
select select
select select "14"
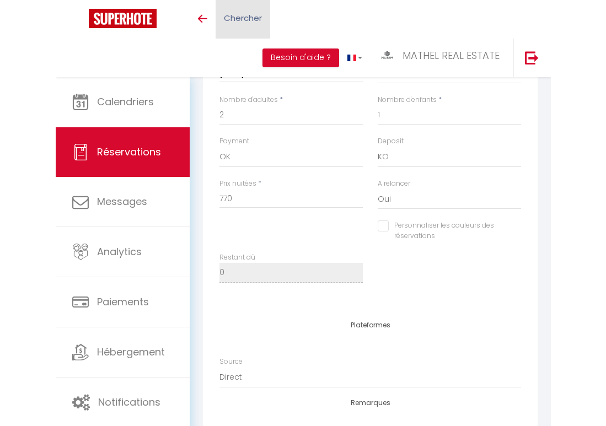
scroll to position [486, 0]
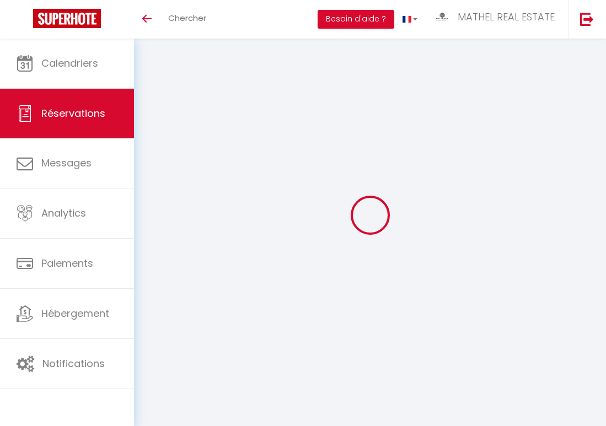
select select
checkbox input "false"
select select
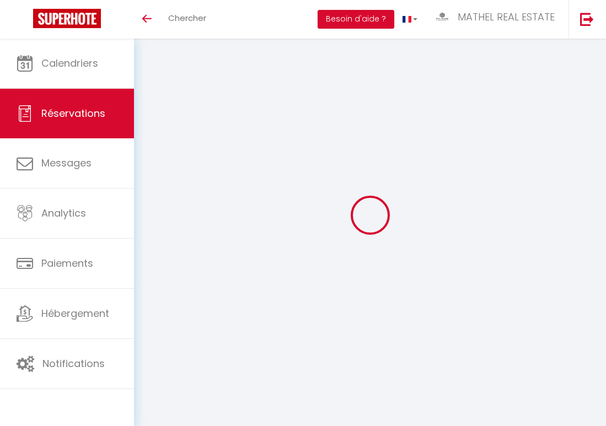
select select
checkbox input "false"
select select
checkbox input "false"
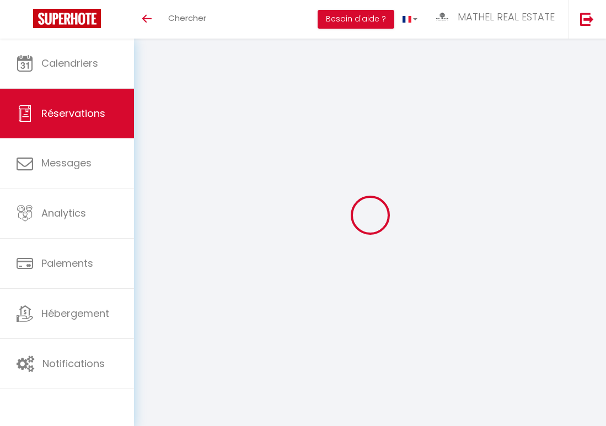
select select "14:00"
select select "11:00"
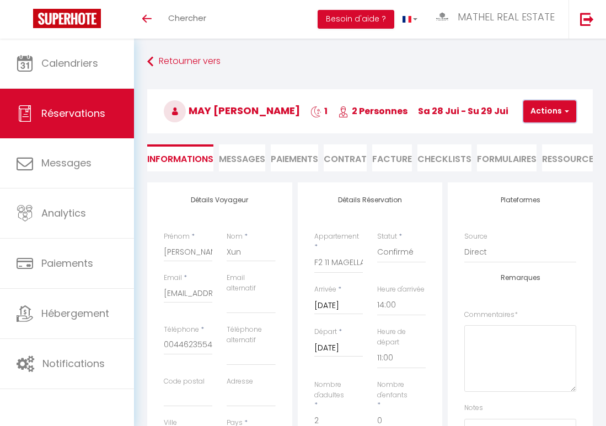
click at [541, 117] on button "Actions" at bounding box center [549, 111] width 53 height 22
click at [536, 160] on link "Supprimer" at bounding box center [558, 164] width 87 height 14
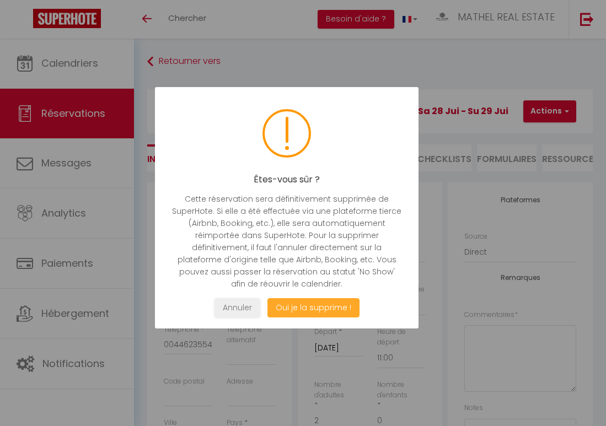
click at [327, 303] on button "Oui je la supprime !" at bounding box center [313, 307] width 92 height 19
select select "not_cancelled"
